Goal: Task Accomplishment & Management: Use online tool/utility

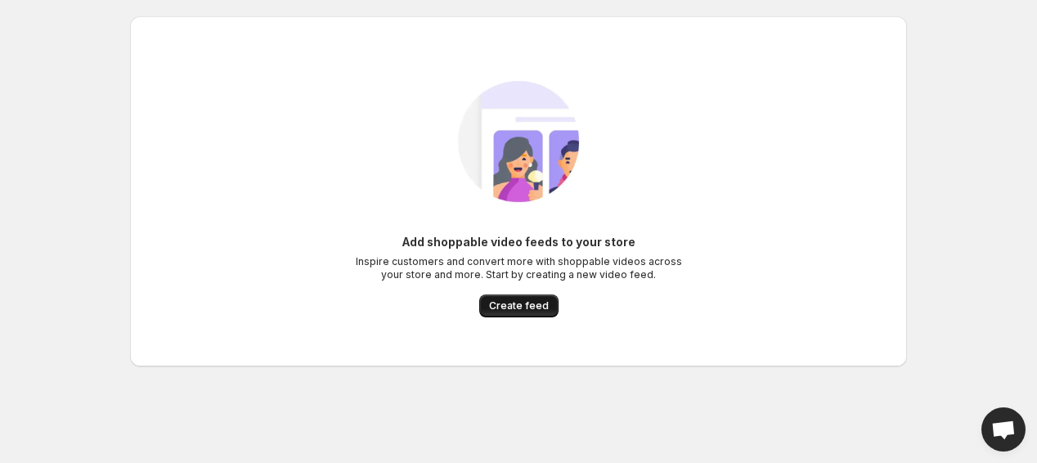
click at [537, 307] on span "Create feed" at bounding box center [519, 305] width 60 height 13
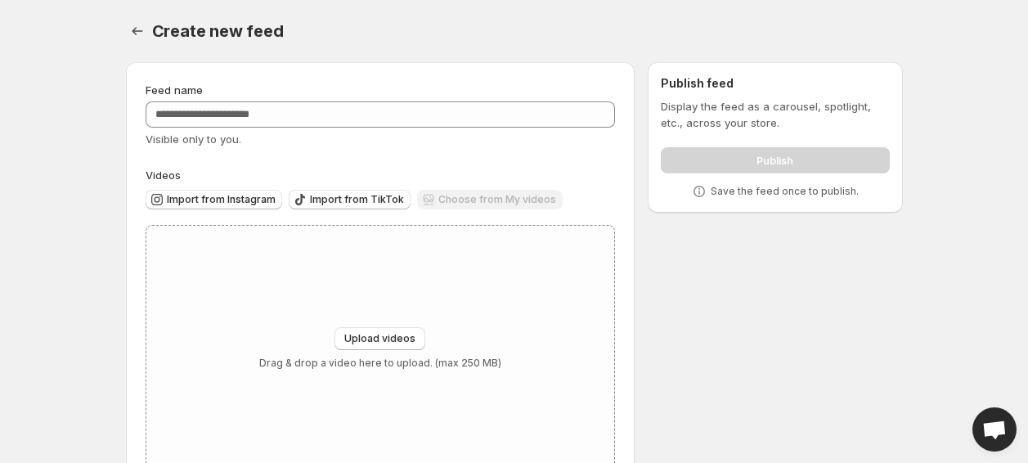
scroll to position [47, 0]
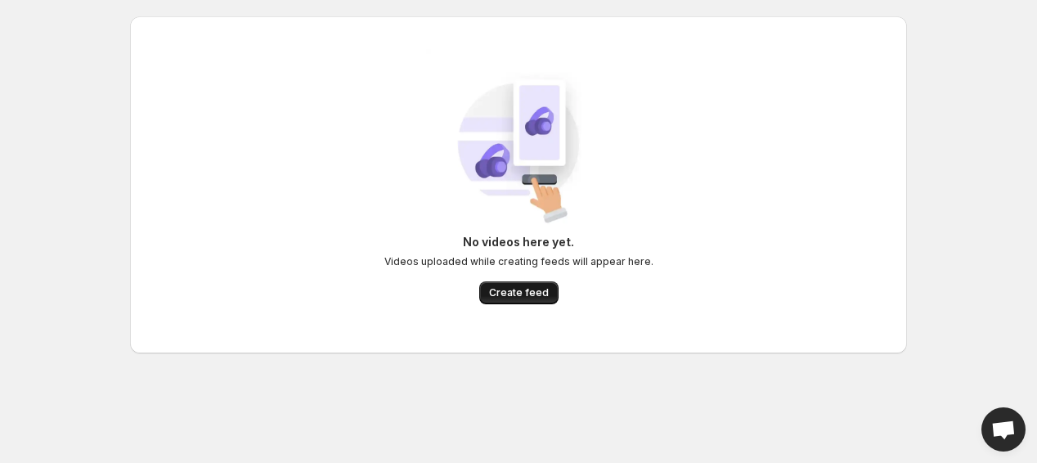
click at [501, 295] on span "Create feed" at bounding box center [519, 292] width 60 height 13
